Goal: Transaction & Acquisition: Purchase product/service

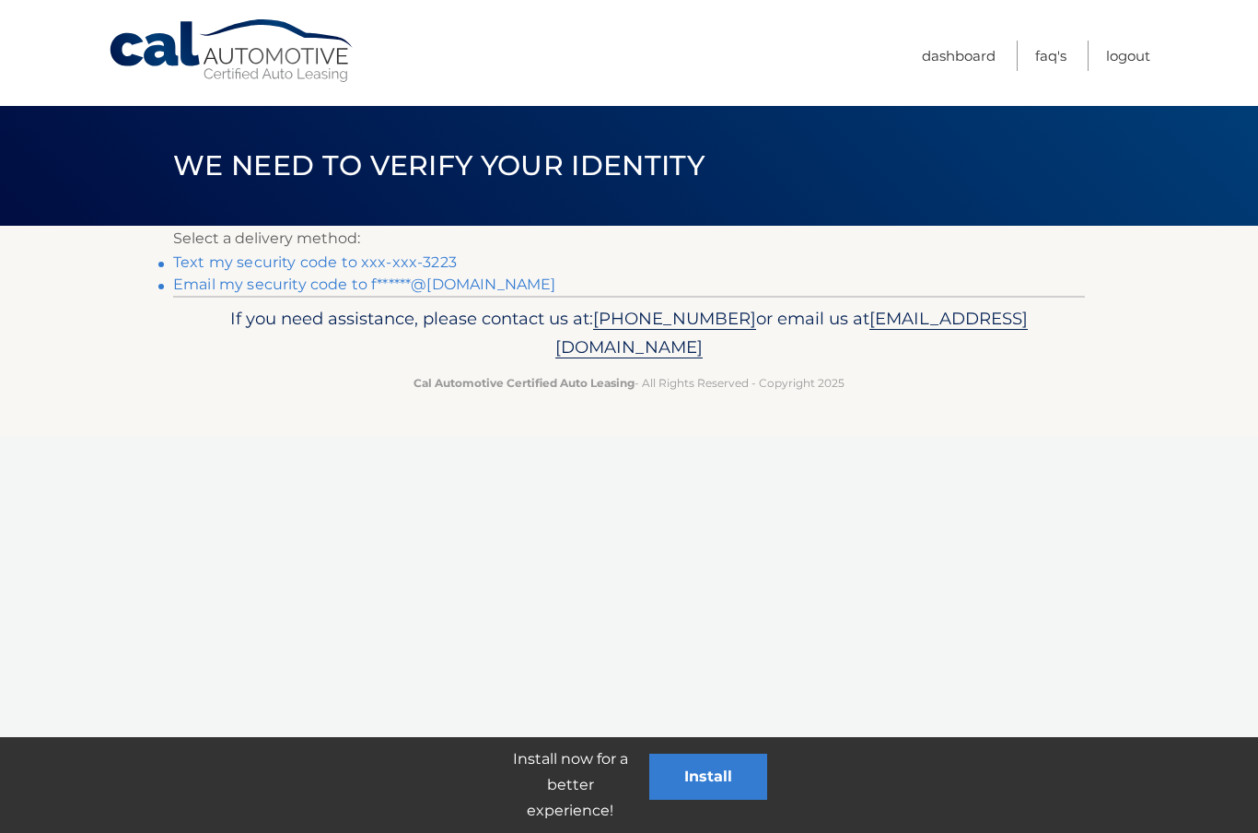
click at [307, 268] on link "Text my security code to xxx-xxx-3223" at bounding box center [315, 262] width 284 height 18
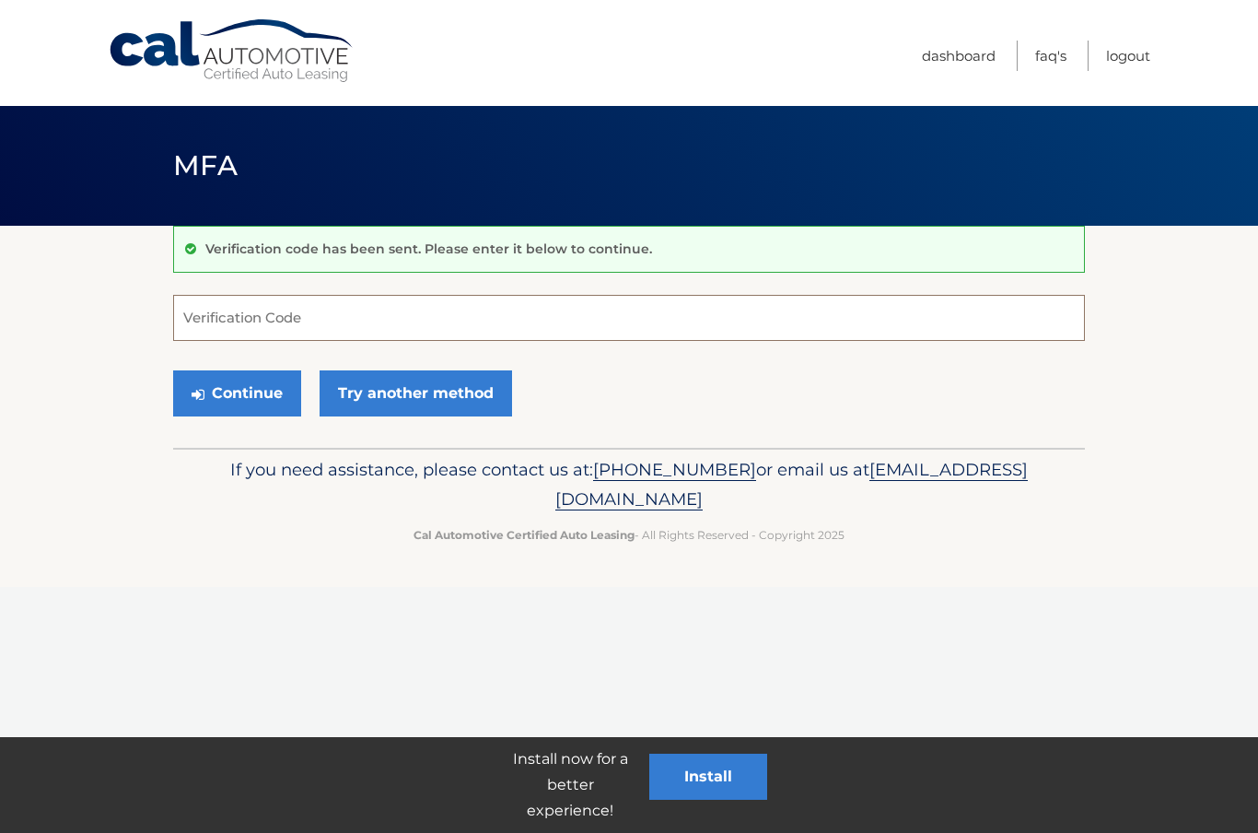
click at [306, 319] on input "Verification Code" at bounding box center [629, 318] width 912 height 46
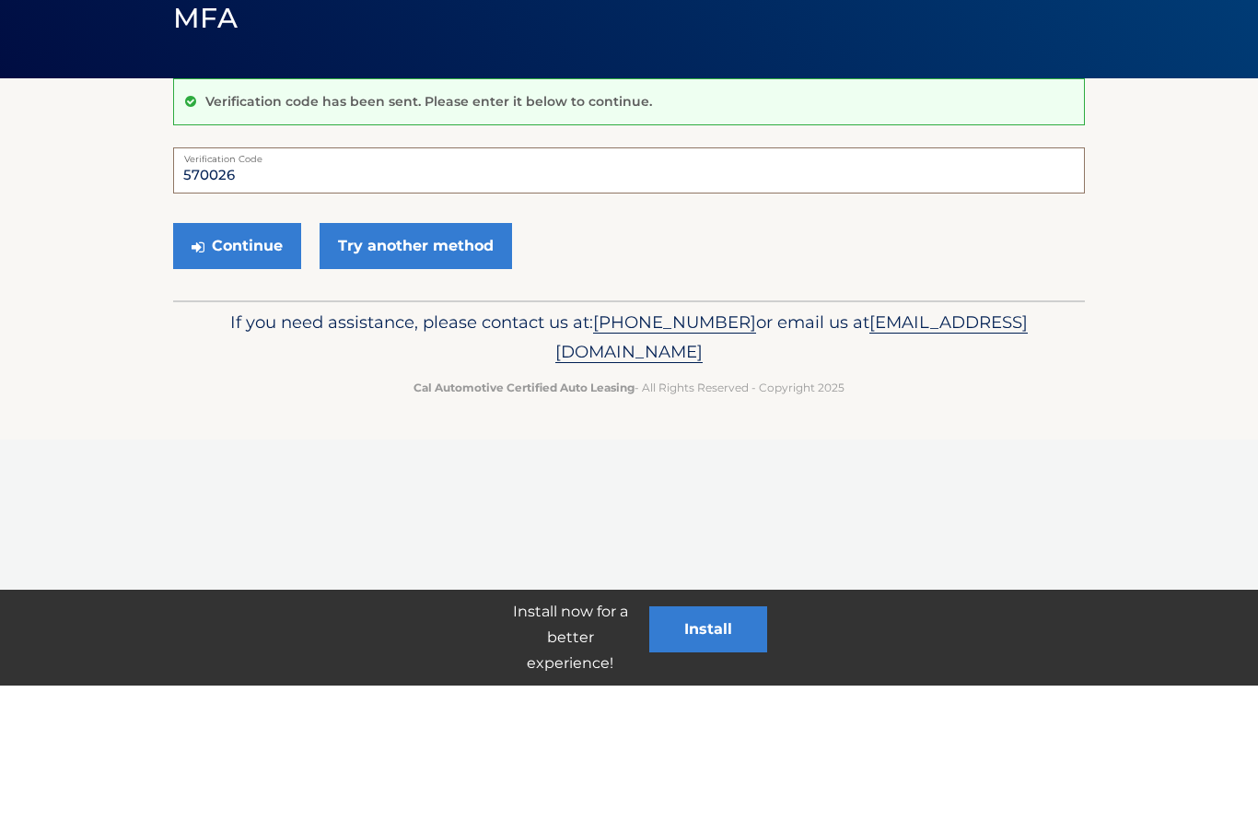
type input "570026"
click at [254, 370] on button "Continue" at bounding box center [237, 393] width 128 height 46
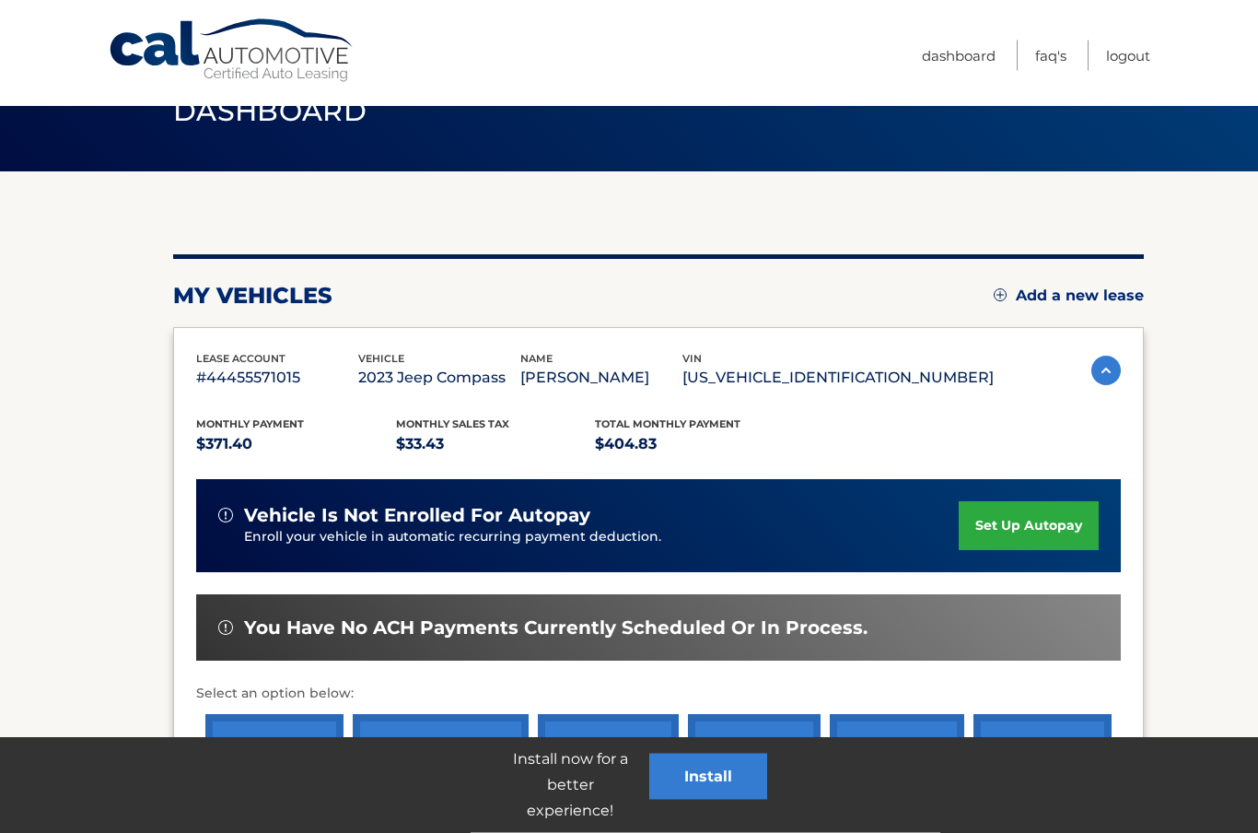
scroll to position [99, 0]
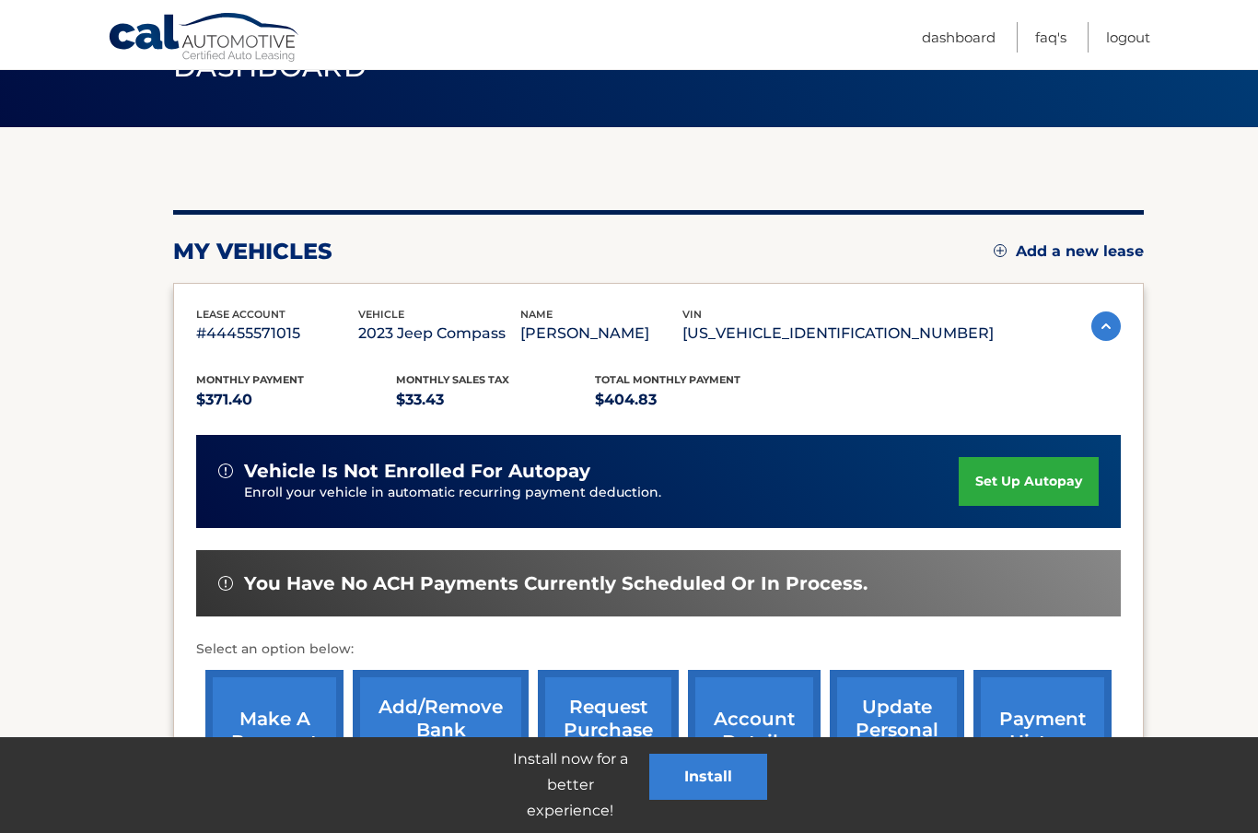
click at [286, 721] on link "make a payment" at bounding box center [274, 730] width 138 height 121
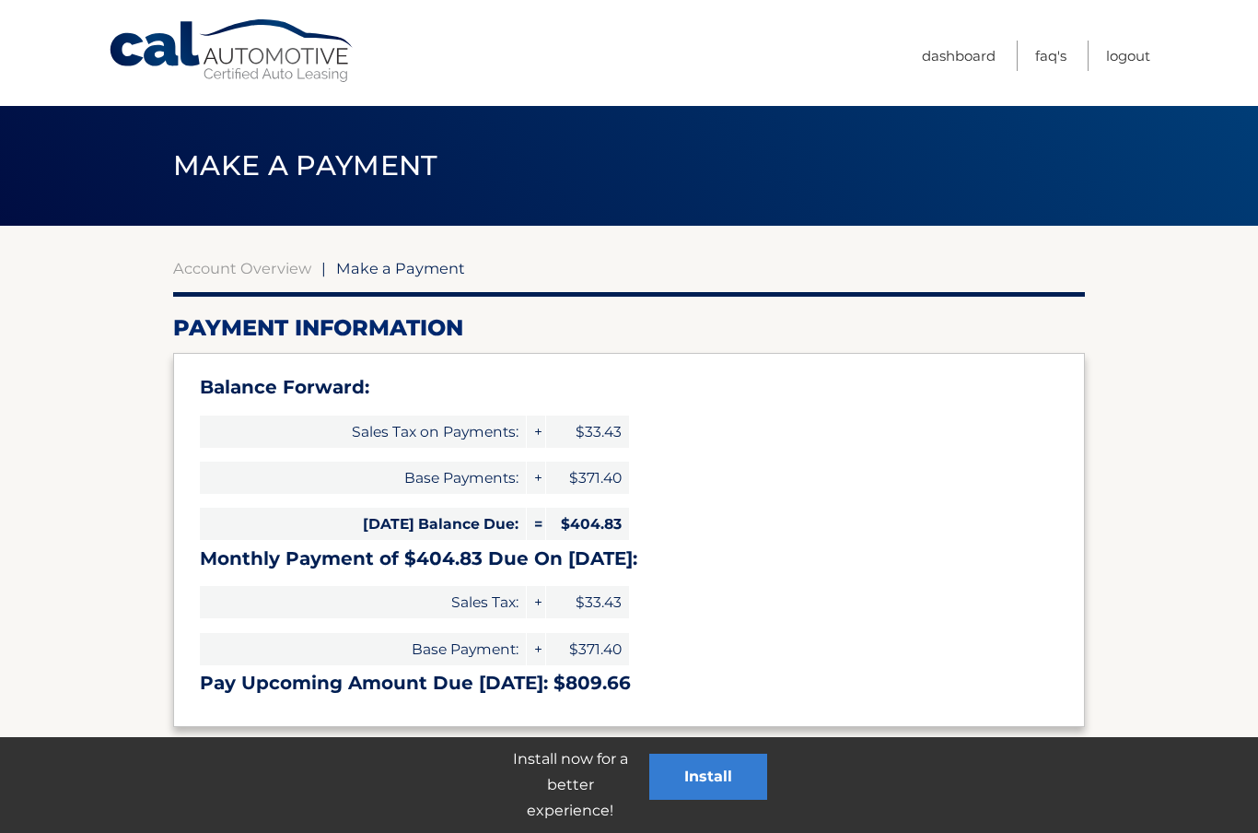
select select "NTZlMjIyOGQtZWVhMi00Mjc1LTlhNzgtYTA5YzA4ZWYxYjUx"
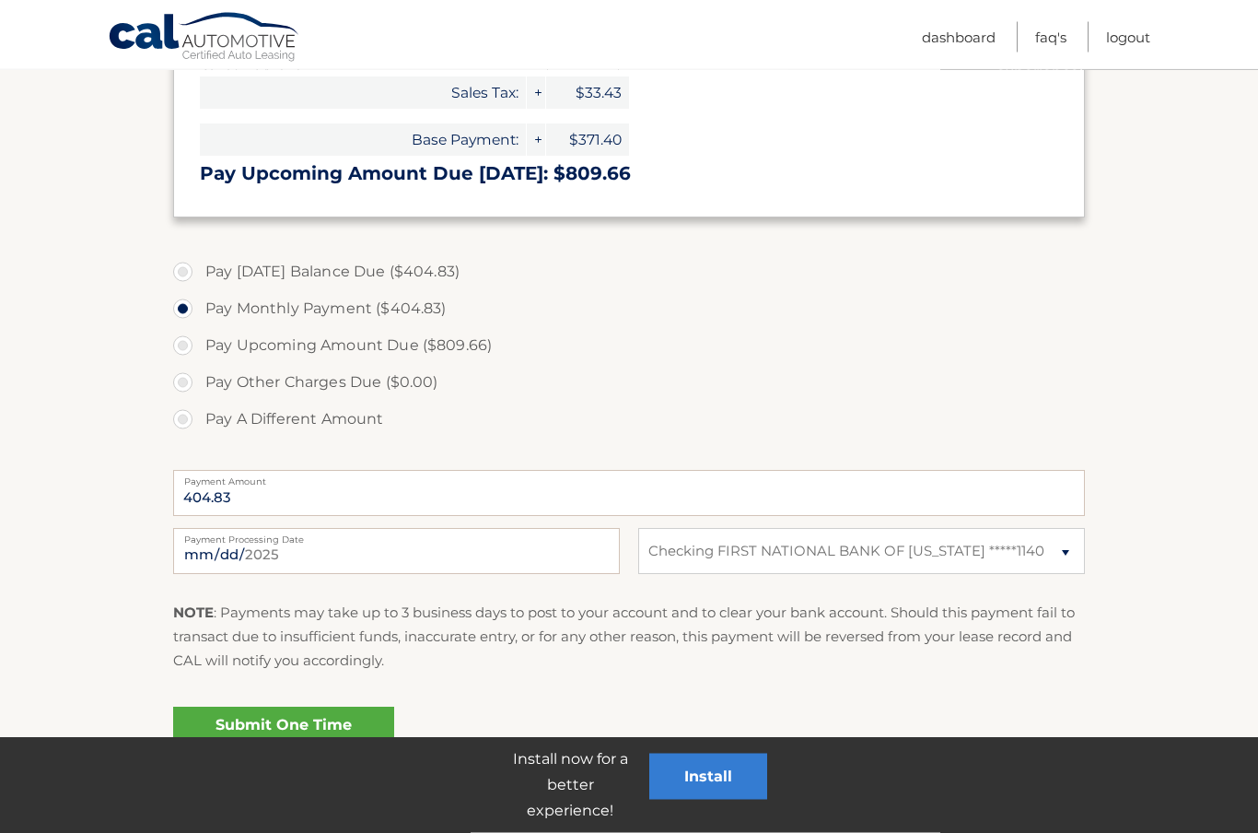
scroll to position [509, 0]
click at [322, 729] on link "Submit One Time Payment" at bounding box center [283, 735] width 221 height 59
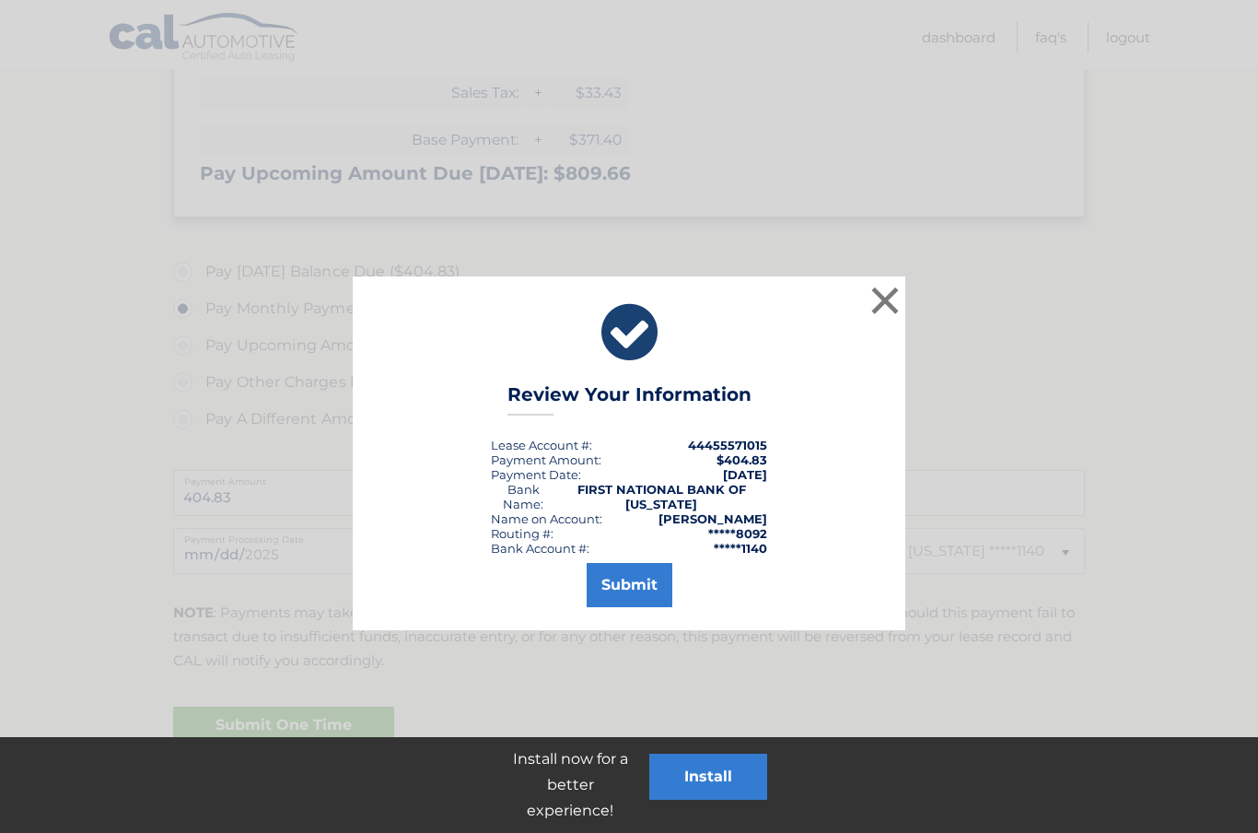
click at [640, 595] on button "Submit" at bounding box center [630, 585] width 86 height 44
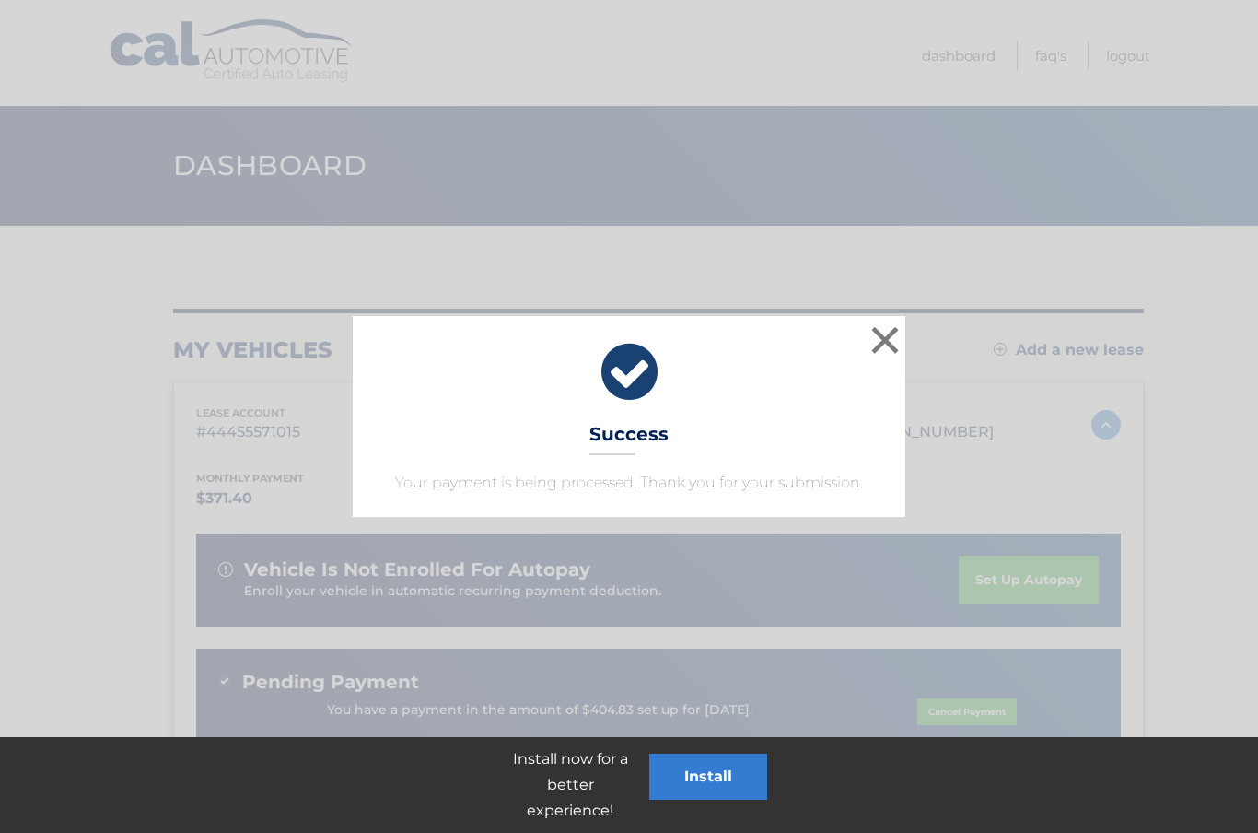
click at [897, 335] on button "×" at bounding box center [885, 339] width 37 height 37
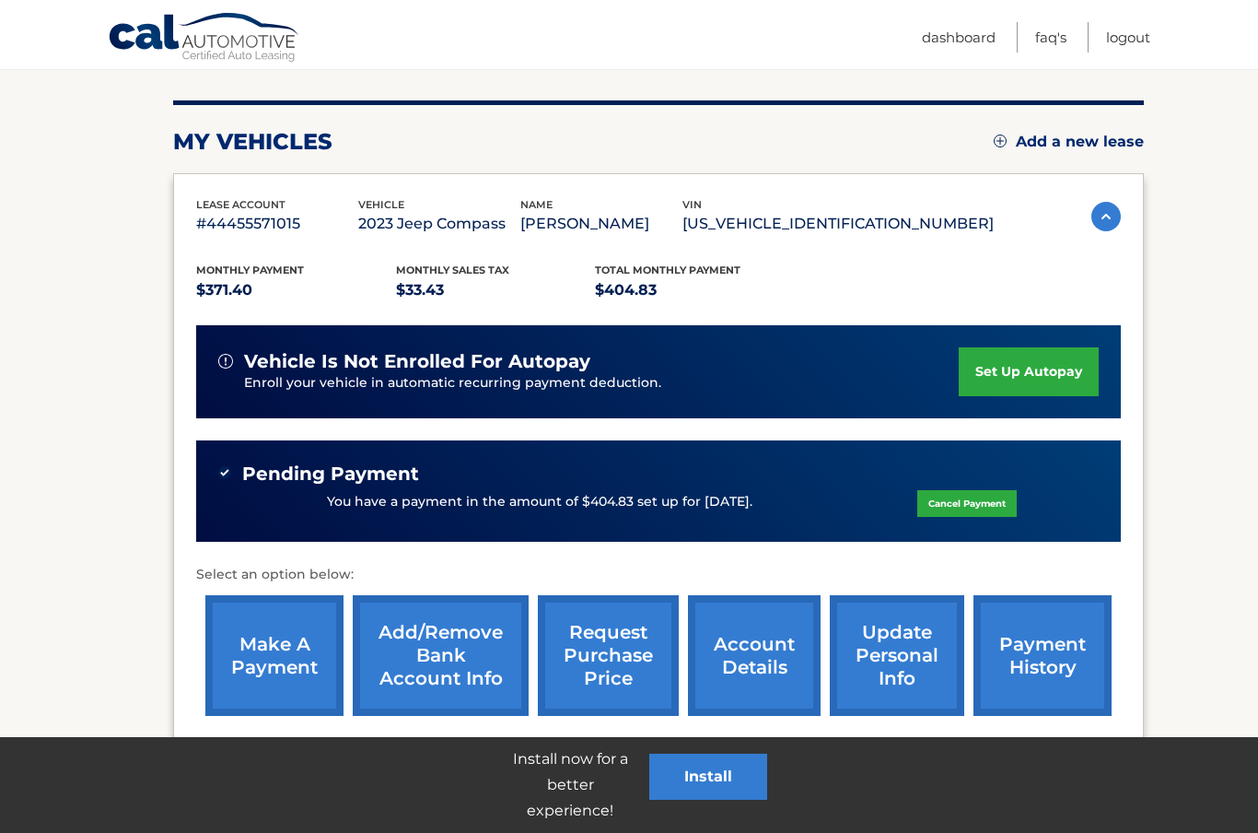
scroll to position [205, 0]
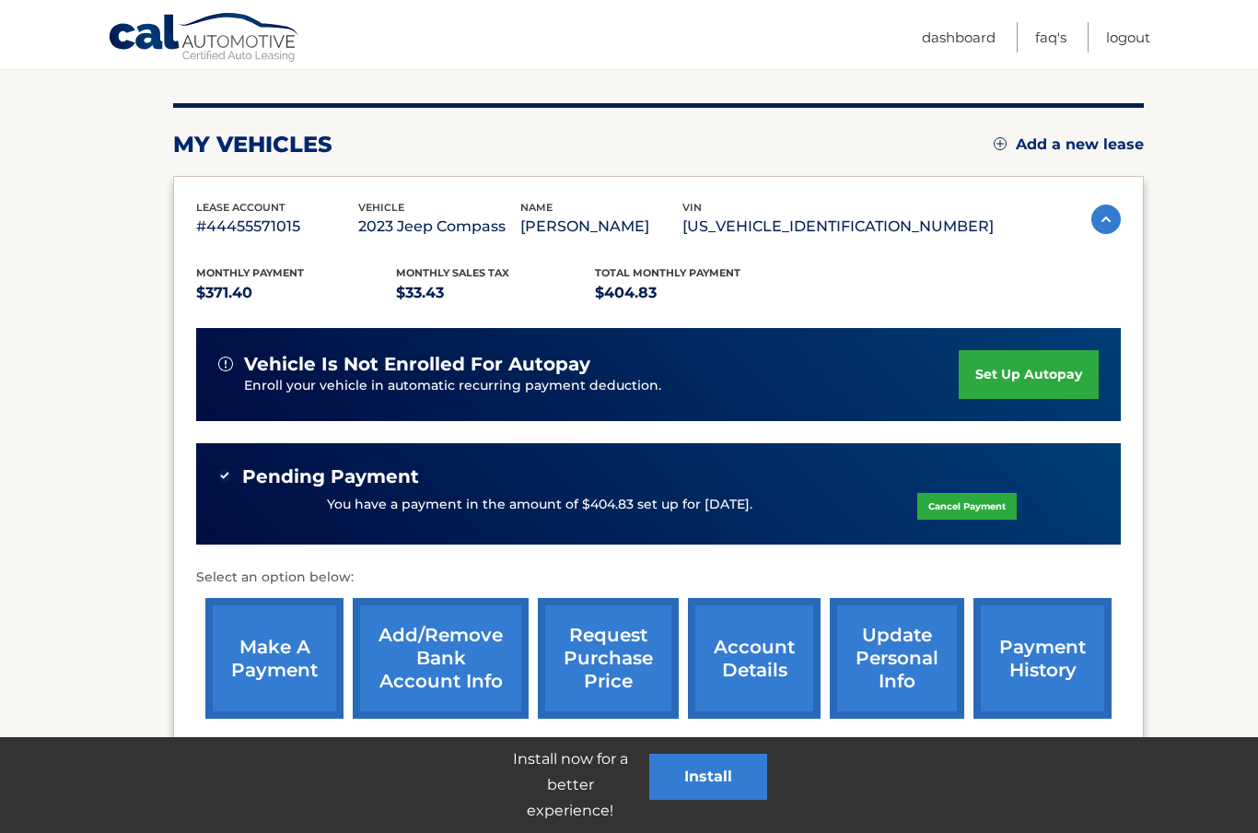
click at [1125, 42] on link "Logout" at bounding box center [1128, 37] width 44 height 30
